Goal: Task Accomplishment & Management: Manage account settings

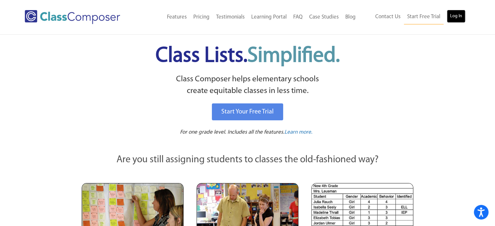
click at [455, 19] on link "Log In" at bounding box center [456, 16] width 19 height 13
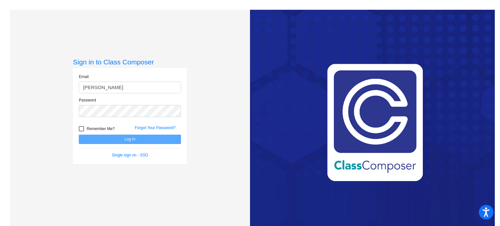
type input "moaks@stanunion.k12.ca.us"
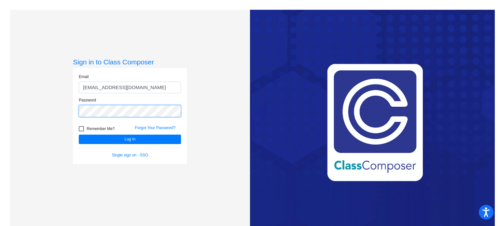
click at [79, 135] on button "Log In" at bounding box center [130, 139] width 102 height 9
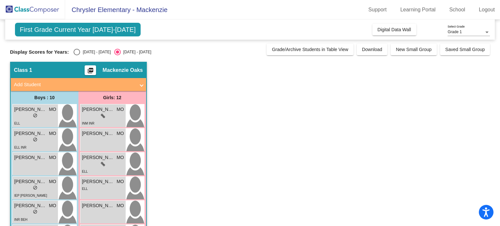
click at [78, 52] on div "Select an option" at bounding box center [77, 52] width 7 height 7
click at [77, 55] on input "2024 - 2025" at bounding box center [77, 55] width 0 height 0
radio input "true"
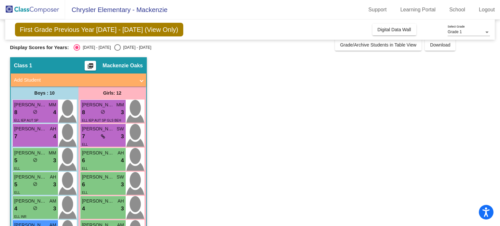
scroll to position [4, 0]
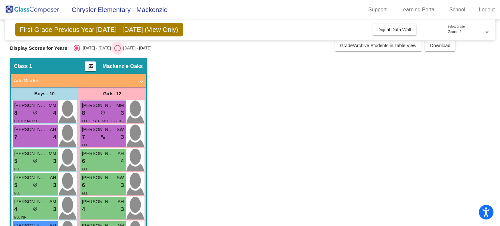
click at [114, 46] on div "Select an option" at bounding box center [117, 48] width 7 height 7
click at [117, 51] on input "2025 - 2026" at bounding box center [117, 51] width 0 height 0
radio input "true"
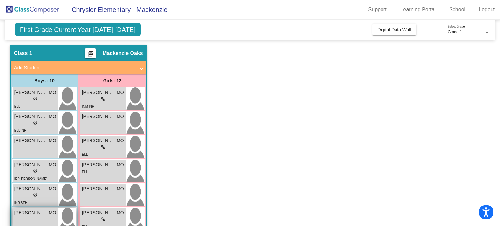
scroll to position [0, 0]
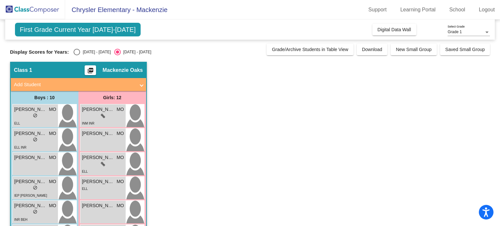
click at [76, 54] on div "Select an option" at bounding box center [77, 52] width 7 height 7
click at [77, 55] on input "2024 - 2025" at bounding box center [77, 55] width 0 height 0
radio input "true"
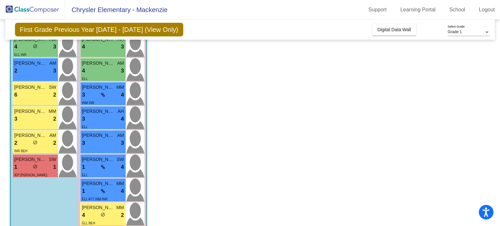
scroll to position [173, 0]
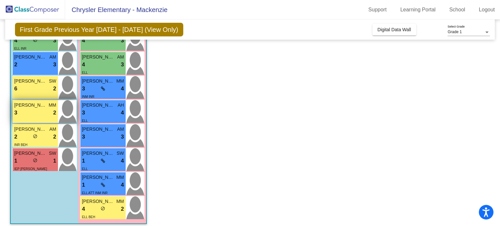
click at [33, 113] on div "3 lock do_not_disturb_alt 2" at bounding box center [35, 113] width 42 height 8
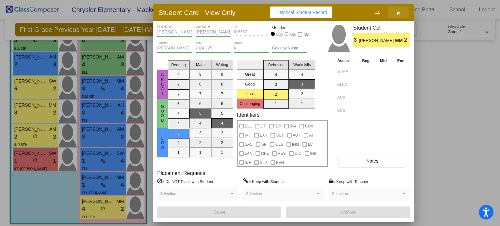
click at [402, 10] on button "button" at bounding box center [398, 13] width 21 height 12
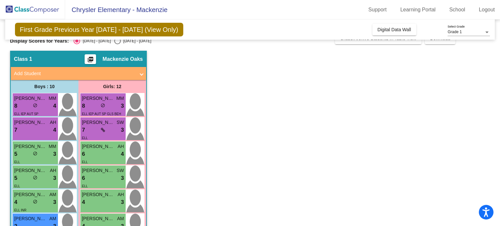
scroll to position [0, 0]
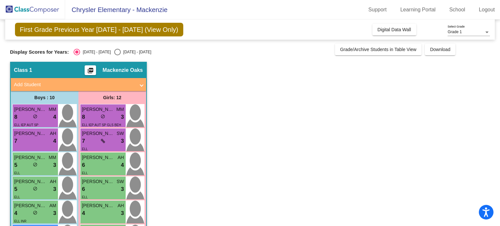
click at [121, 50] on div "2025 - 2026" at bounding box center [136, 52] width 31 height 6
click at [117, 55] on input "2025 - 2026" at bounding box center [117, 55] width 0 height 0
radio input "true"
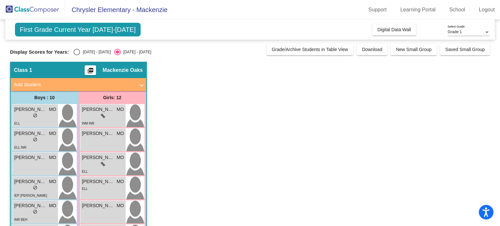
scroll to position [55, 0]
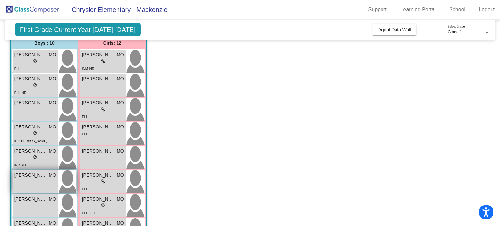
click at [31, 173] on span "Jacob Tresvalles Stockdale" at bounding box center [30, 175] width 33 height 7
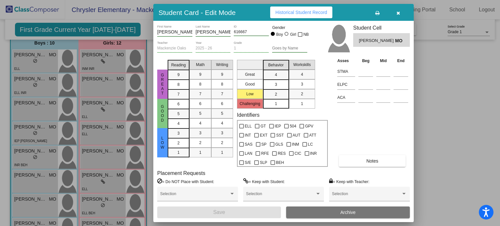
click at [345, 212] on span "Archive" at bounding box center [348, 212] width 15 height 5
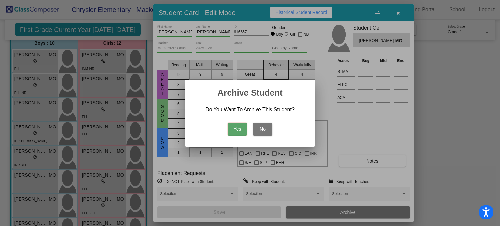
click at [233, 129] on button "Yes" at bounding box center [238, 129] width 20 height 13
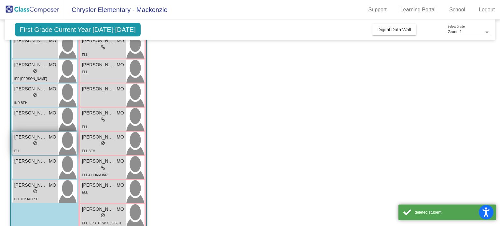
scroll to position [117, 0]
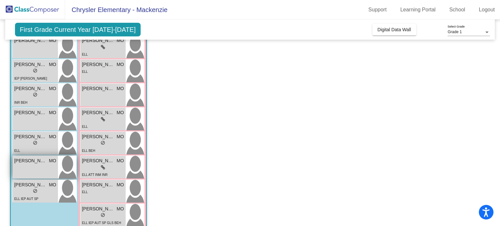
click at [44, 170] on div "Silas Rosas-Doolin MO lock do_not_disturb_alt" at bounding box center [35, 167] width 45 height 23
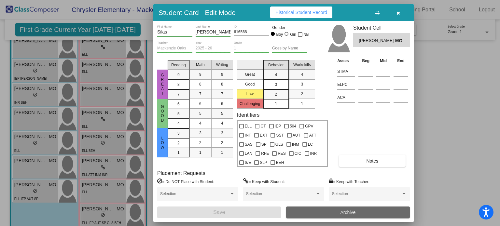
click at [313, 213] on button "Archive" at bounding box center [348, 213] width 124 height 12
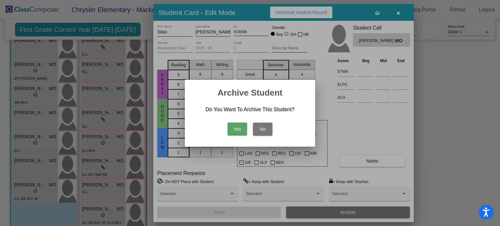
click at [233, 132] on button "Yes" at bounding box center [238, 129] width 20 height 13
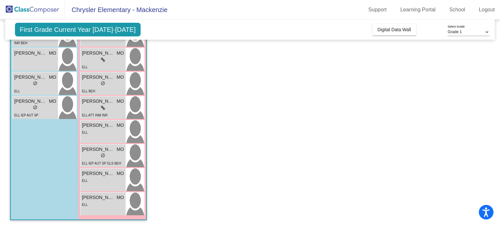
scroll to position [0, 0]
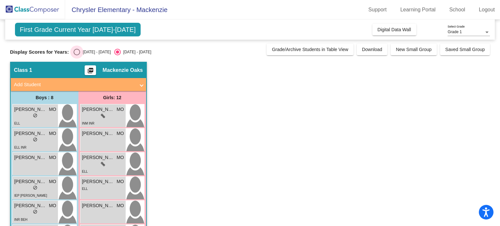
click at [76, 52] on div "Select an option" at bounding box center [77, 52] width 7 height 7
click at [77, 55] on input "2024 - 2025" at bounding box center [77, 55] width 0 height 0
radio input "true"
